Goal: Navigation & Orientation: Find specific page/section

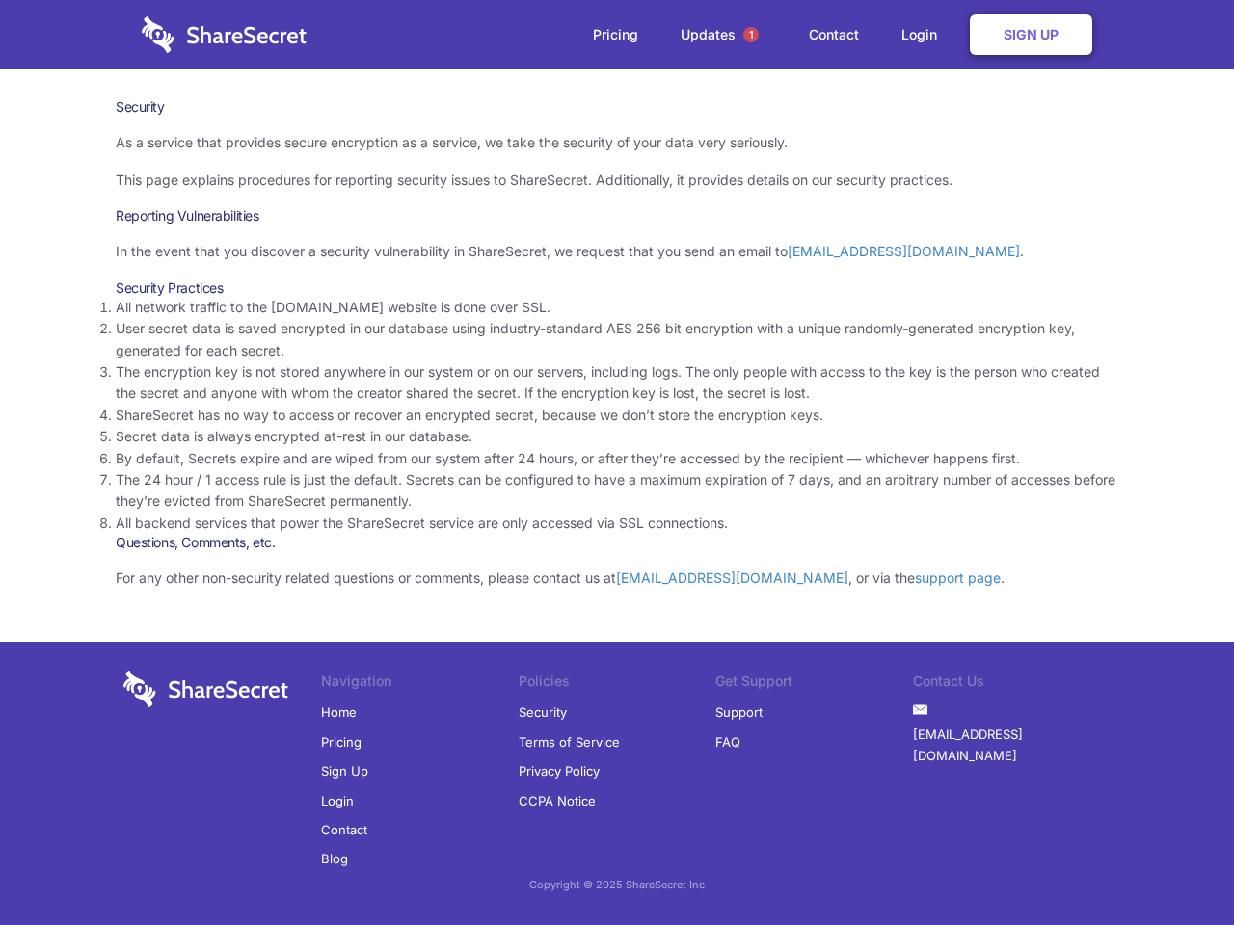
click at [617, 463] on li "By default, Secrets expire and are wiped from our system after 24 hours, or aft…" at bounding box center [617, 458] width 1002 height 21
click at [751, 35] on span "1" at bounding box center [750, 34] width 15 height 15
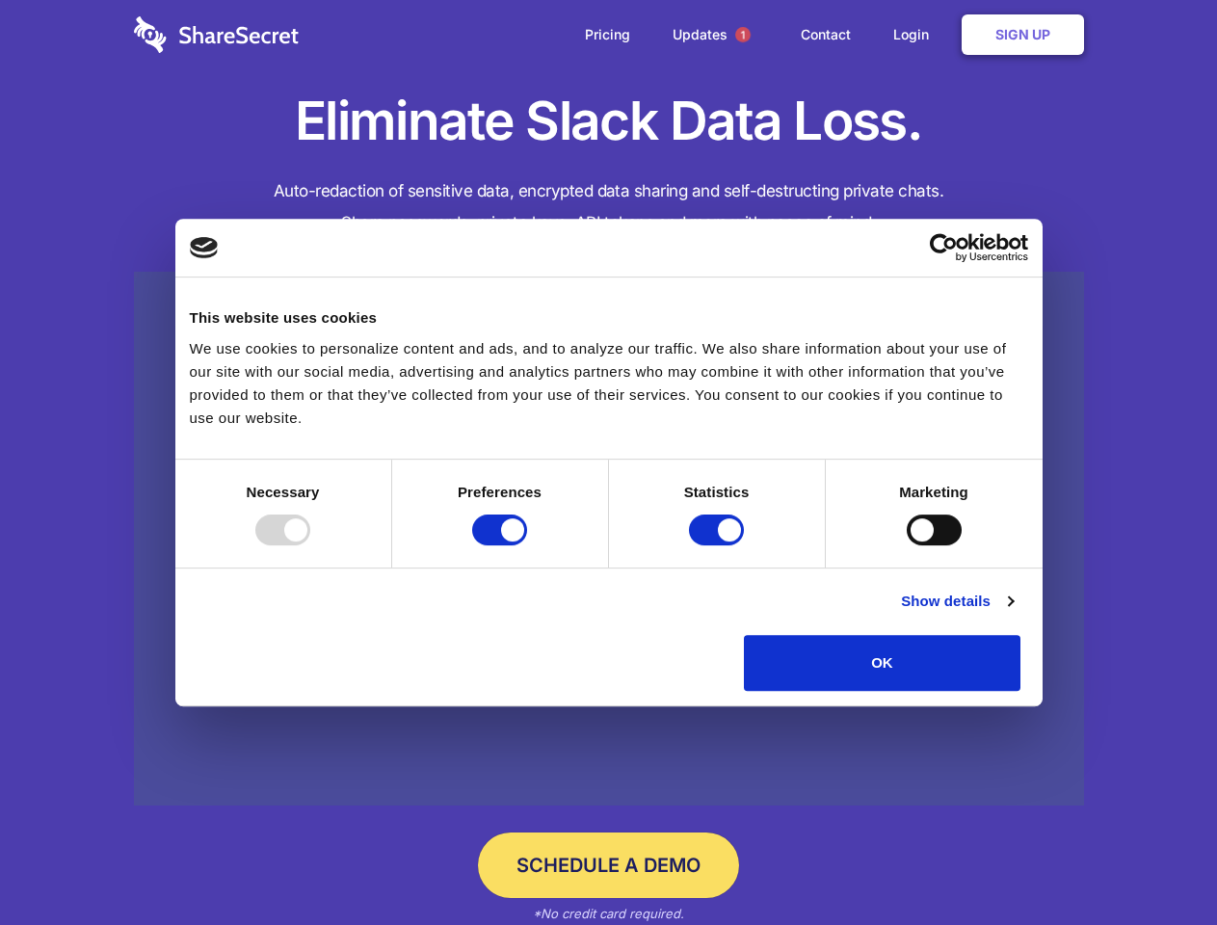
click at [310, 546] on div at bounding box center [282, 530] width 55 height 31
click at [527, 546] on input "Preferences" at bounding box center [499, 530] width 55 height 31
checkbox input "false"
click at [719, 546] on input "Statistics" at bounding box center [716, 530] width 55 height 31
checkbox input "false"
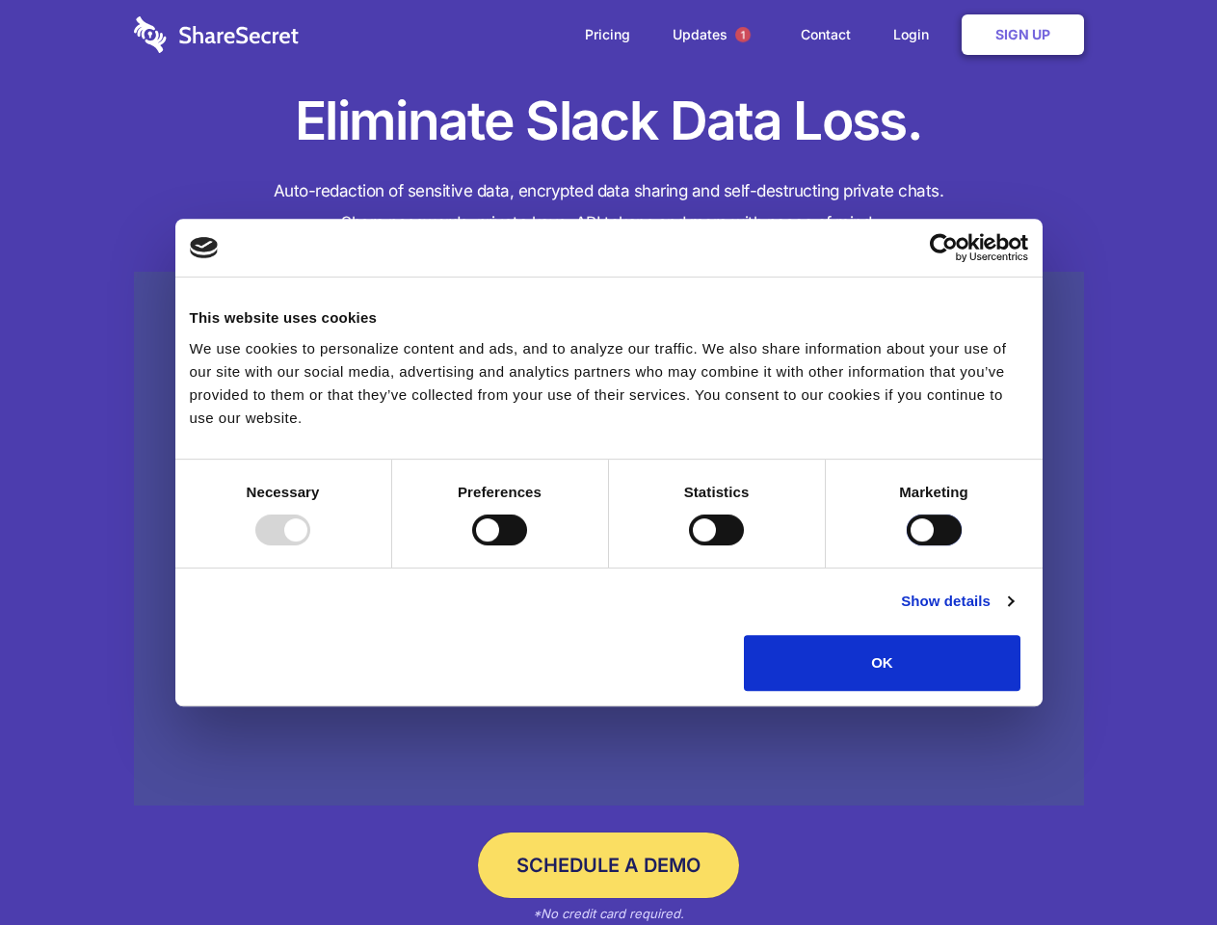
click at [907, 546] on input "Marketing" at bounding box center [934, 530] width 55 height 31
checkbox input "true"
click at [1013, 613] on link "Show details" at bounding box center [957, 601] width 112 height 23
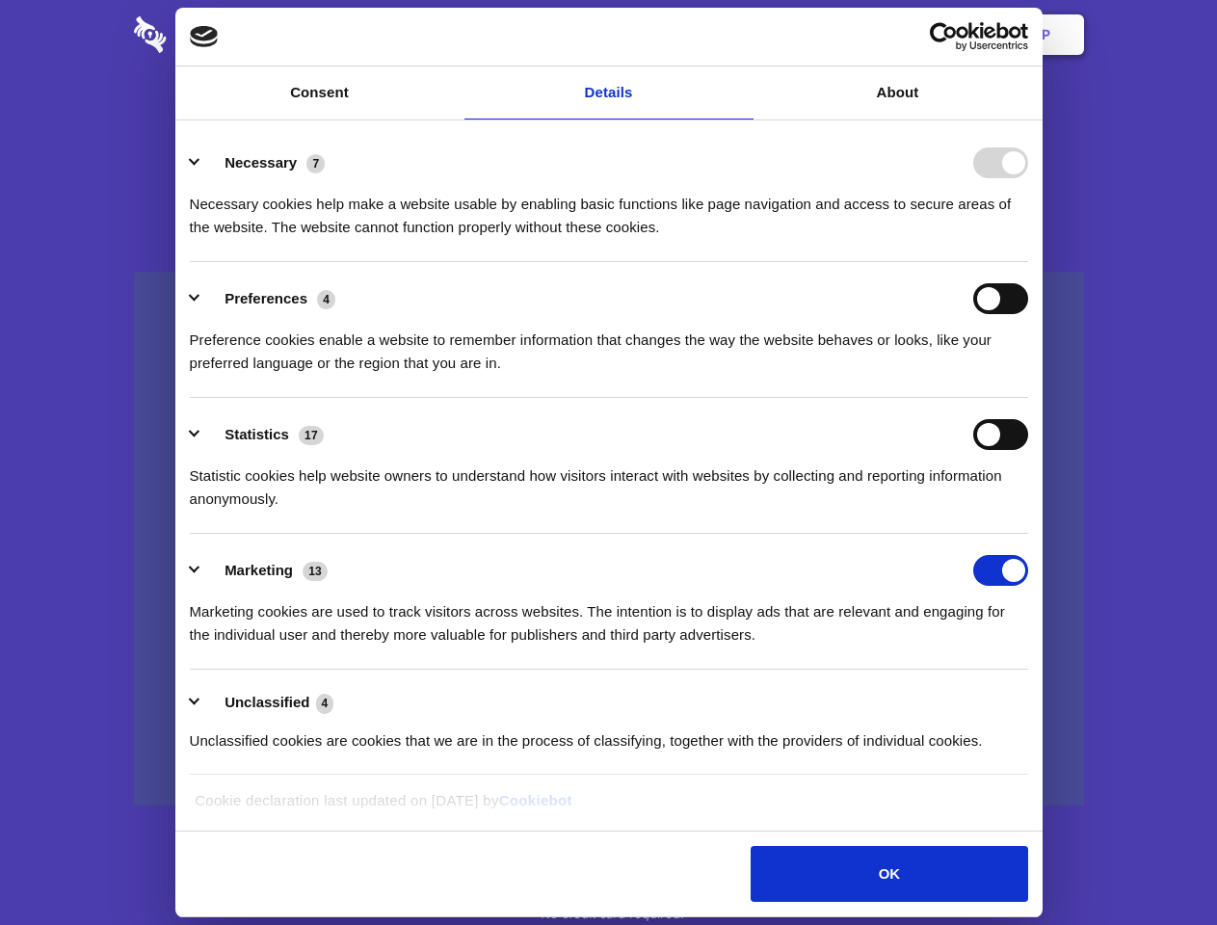
click at [1028, 262] on li "Necessary 7 Necessary cookies help make a website usable by enabling basic func…" at bounding box center [609, 194] width 839 height 136
click at [742, 35] on span "1" at bounding box center [742, 34] width 15 height 15
